Goal: Task Accomplishment & Management: Use online tool/utility

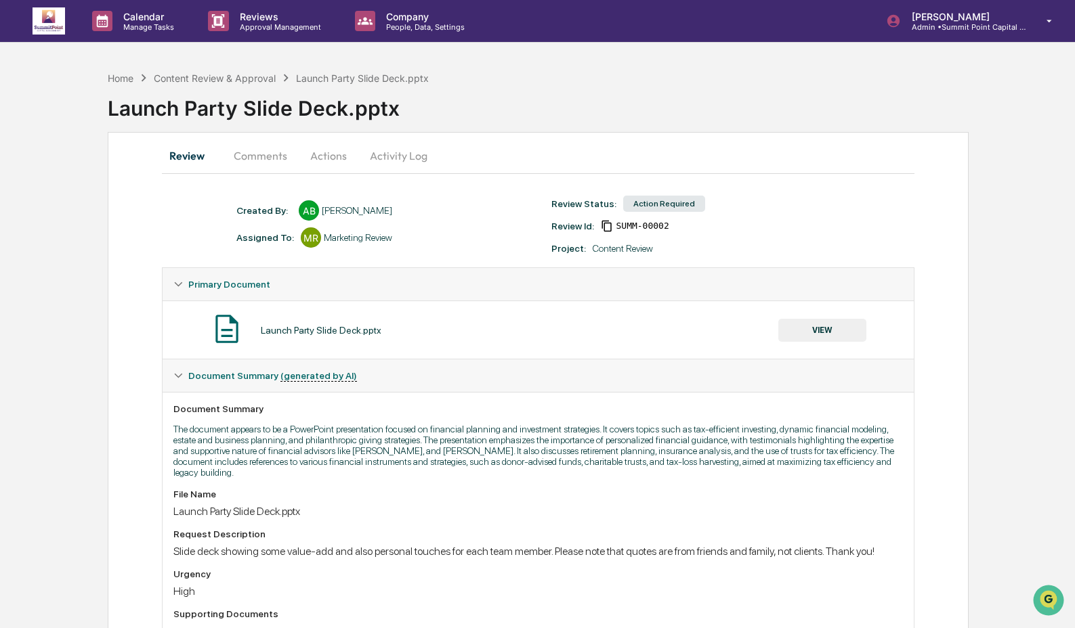
click at [285, 153] on button "Comments" at bounding box center [260, 155] width 75 height 33
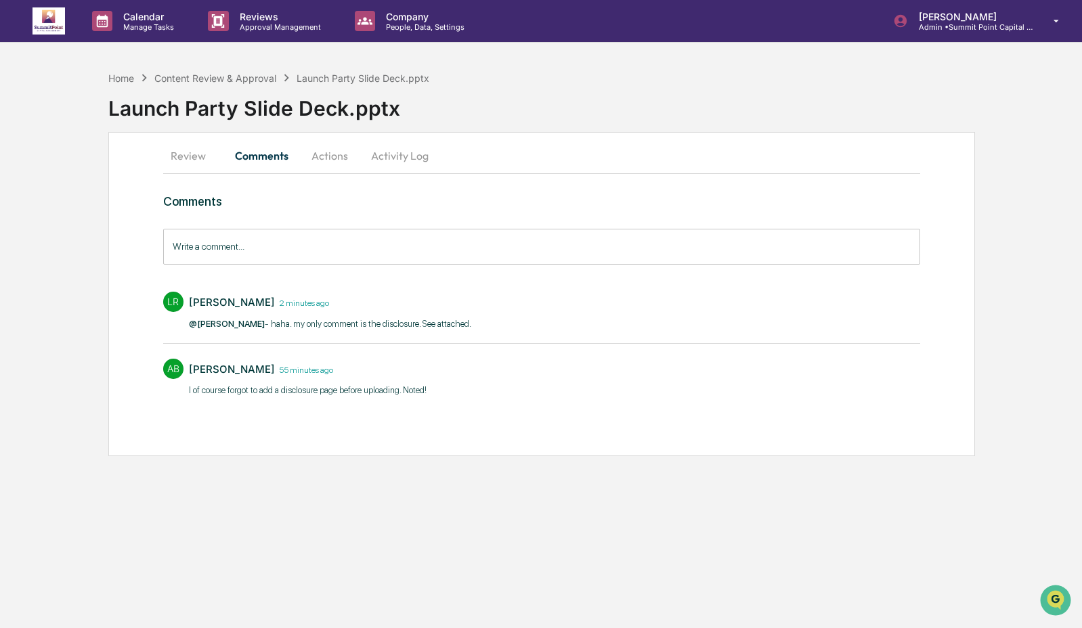
click at [328, 160] on button "Actions" at bounding box center [329, 155] width 61 height 33
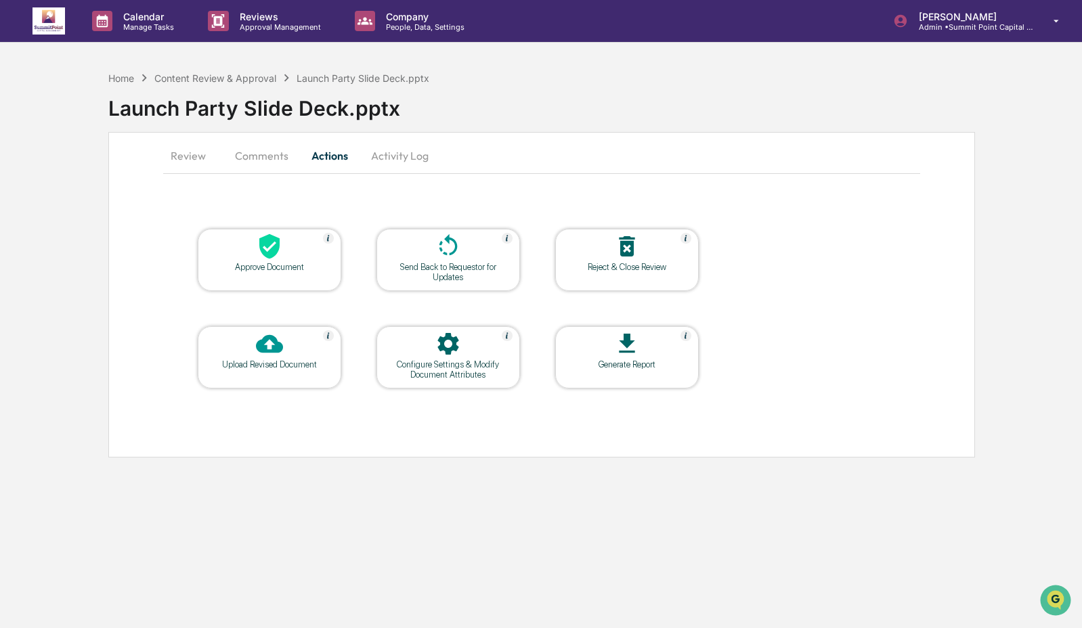
click at [418, 220] on table "Approve Document Send Back to Requestor for Updates Reject & Close Review Uploa…" at bounding box center [448, 308] width 570 height 229
click at [420, 259] on div at bounding box center [448, 247] width 135 height 29
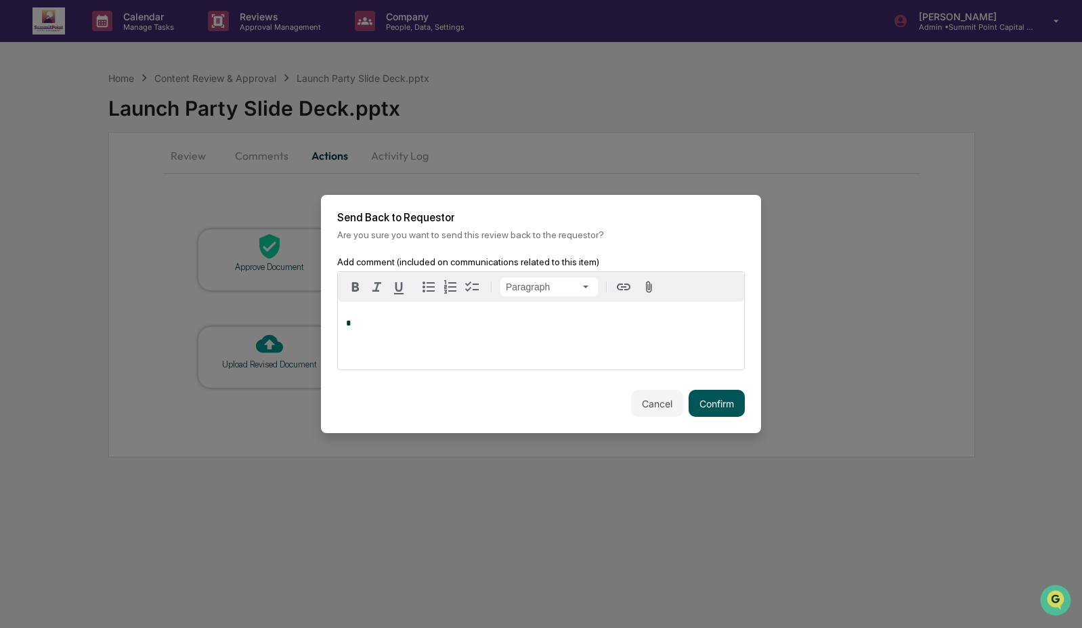
click at [699, 402] on button "Confirm" at bounding box center [717, 403] width 56 height 27
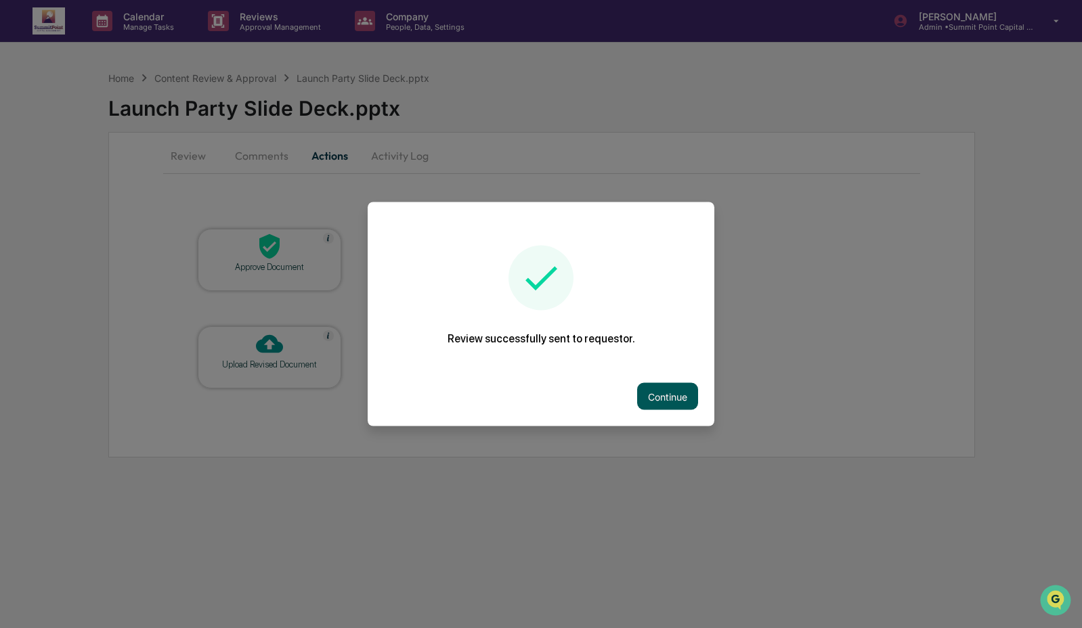
click at [662, 395] on button "Continue" at bounding box center [667, 396] width 61 height 27
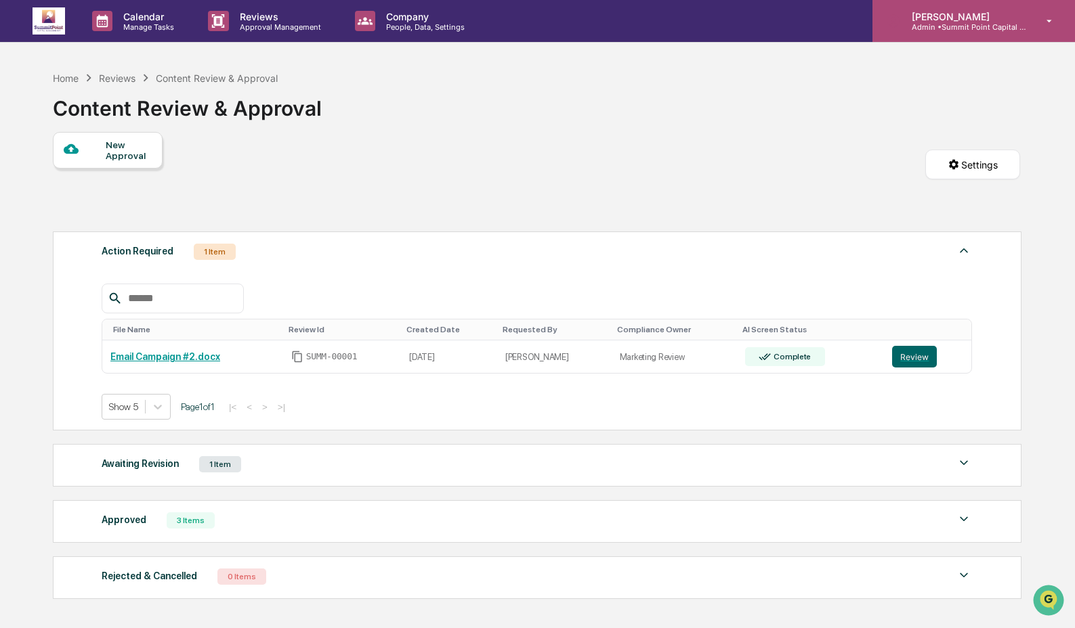
click at [957, 14] on p "[PERSON_NAME]" at bounding box center [964, 17] width 126 height 12
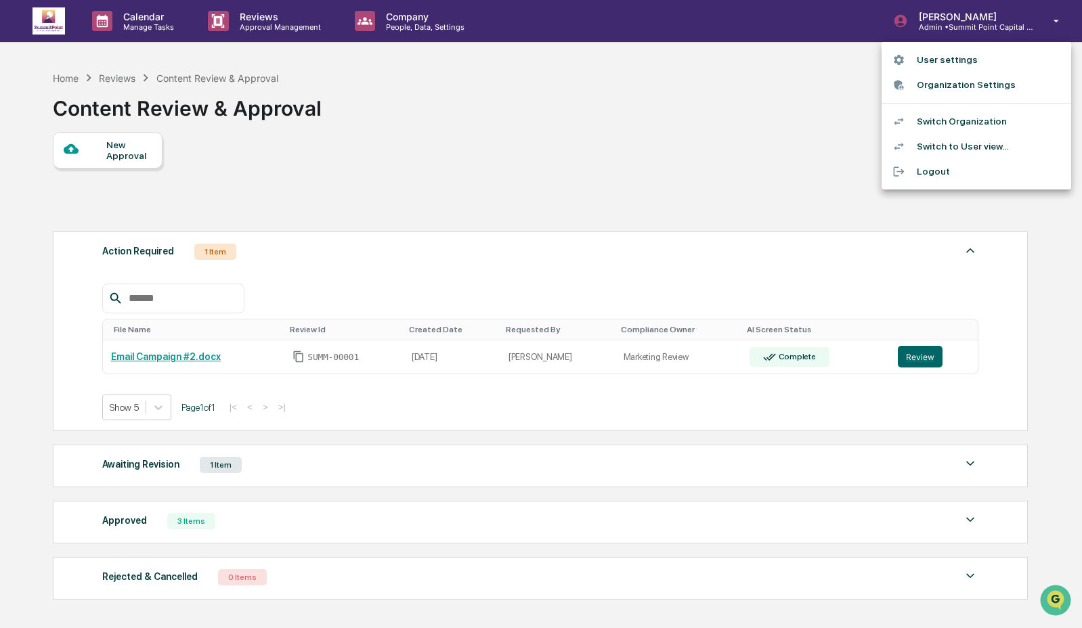
click at [949, 125] on li "Switch Organization" at bounding box center [977, 121] width 190 height 25
